Goal: Go to known website: Access a specific website the user already knows

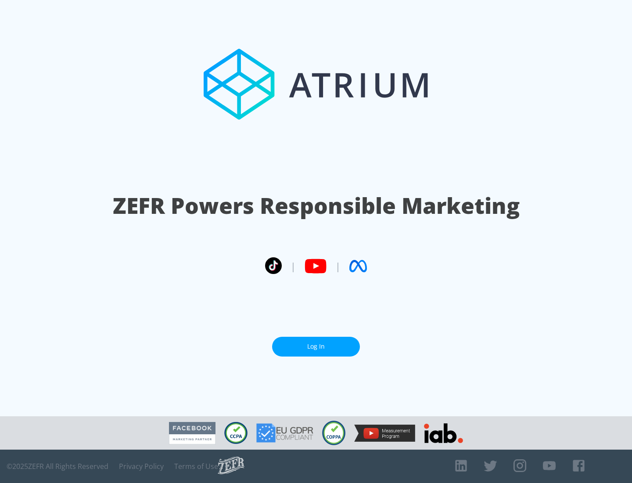
click at [316, 346] on link "Log In" at bounding box center [316, 347] width 88 height 20
